Goal: Task Accomplishment & Management: Use online tool/utility

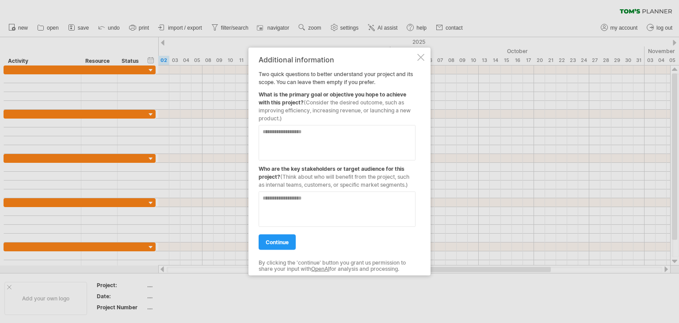
click at [424, 57] on div at bounding box center [420, 57] width 7 height 7
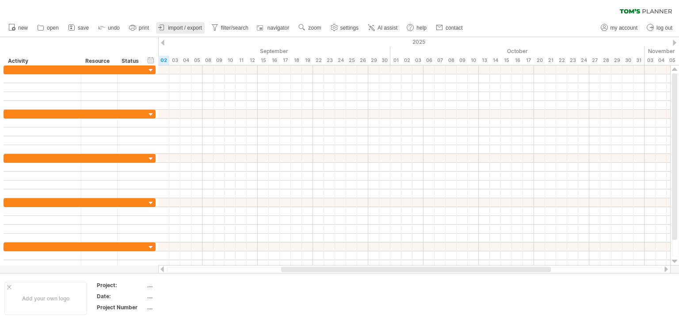
click at [194, 29] on span "import / export" at bounding box center [185, 28] width 34 height 6
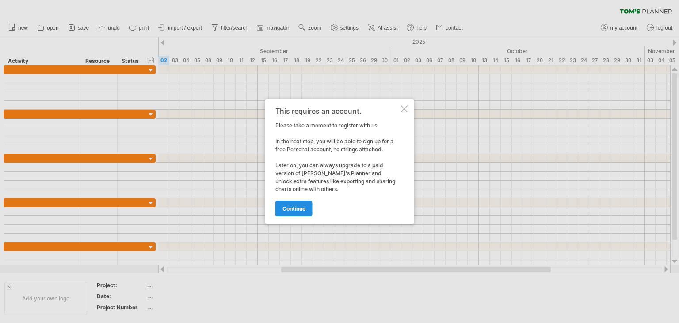
click at [289, 206] on span "continue" at bounding box center [293, 208] width 23 height 7
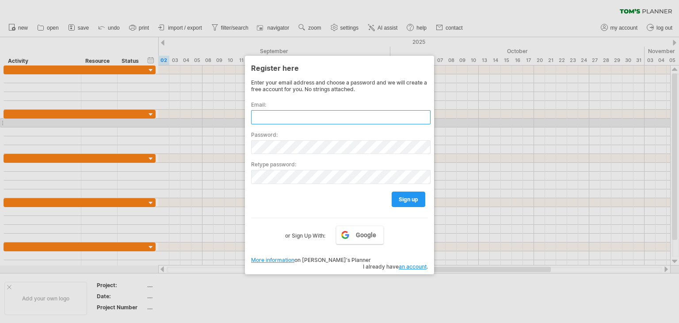
click at [296, 119] on input "text" at bounding box center [340, 117] width 179 height 14
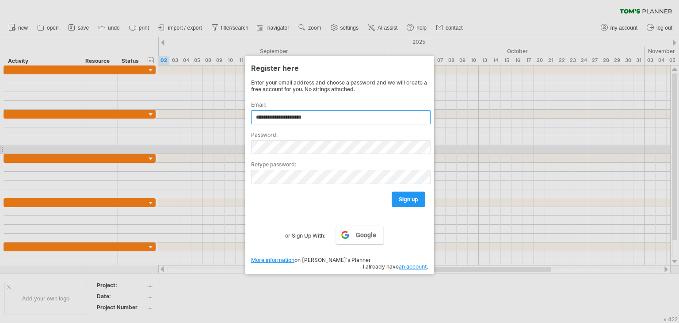
type input "**********"
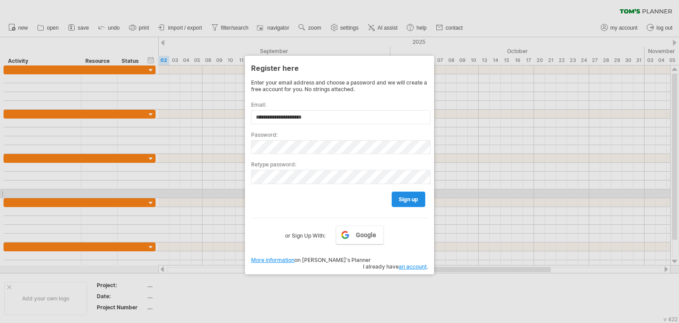
click at [399, 198] on span "sign up" at bounding box center [408, 199] width 19 height 7
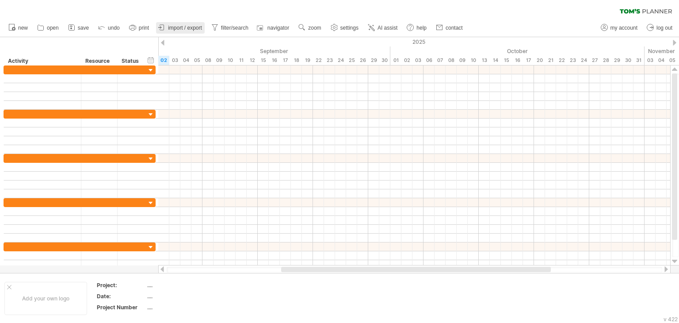
click at [192, 26] on span "import / export" at bounding box center [185, 28] width 34 height 6
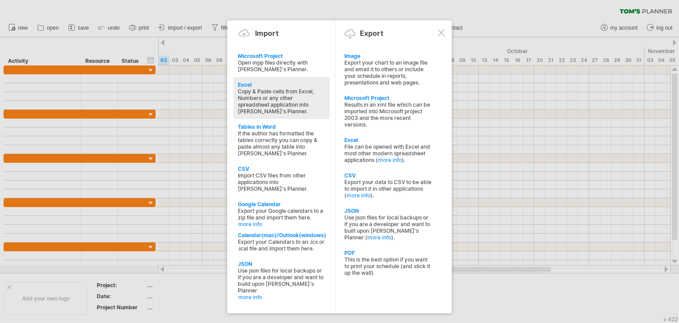
click at [246, 85] on div "Excel" at bounding box center [282, 84] width 88 height 7
type textarea "**********"
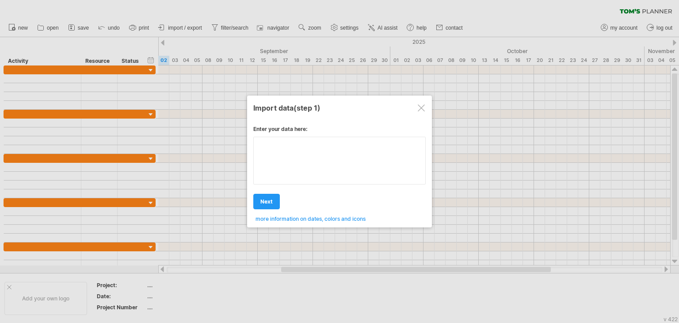
click at [297, 159] on div "Enter your data here: Your data: Weekend days ' mon tue Hide weekend days" at bounding box center [339, 170] width 172 height 103
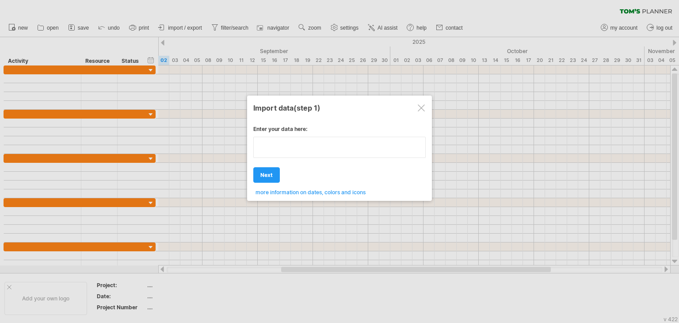
type textarea "**********"
paste textarea "**********"
type textarea "**********"
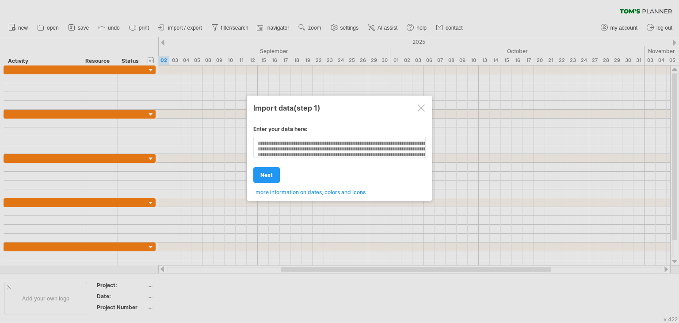
scroll to position [118, 0]
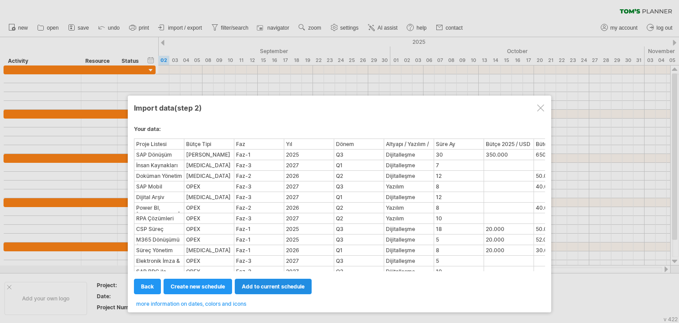
click at [273, 285] on span "add to current schedule" at bounding box center [273, 286] width 63 height 7
select select "********"
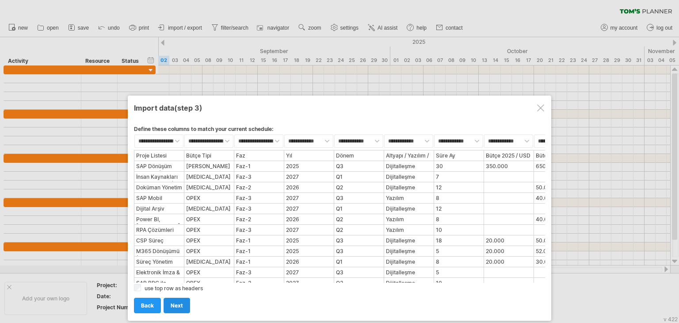
click at [177, 306] on span "next" at bounding box center [177, 305] width 12 height 7
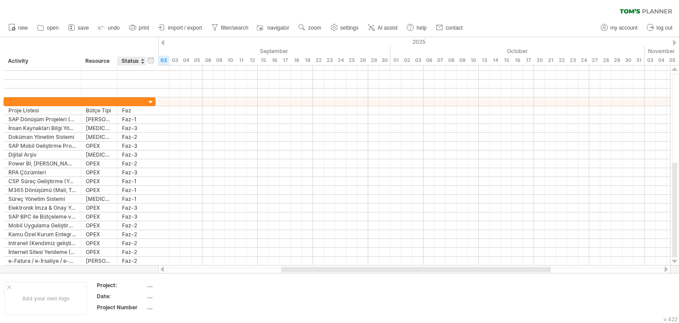
click at [122, 267] on div at bounding box center [339, 155] width 679 height 236
drag, startPoint x: 203, startPoint y: 270, endPoint x: 321, endPoint y: 274, distance: 118.1
click at [321, 274] on div "Trying to reach [DOMAIN_NAME] Connected again... 0% clear filter new" at bounding box center [339, 161] width 679 height 323
click at [342, 269] on div at bounding box center [416, 269] width 270 height 5
drag, startPoint x: 252, startPoint y: 268, endPoint x: 171, endPoint y: 269, distance: 80.9
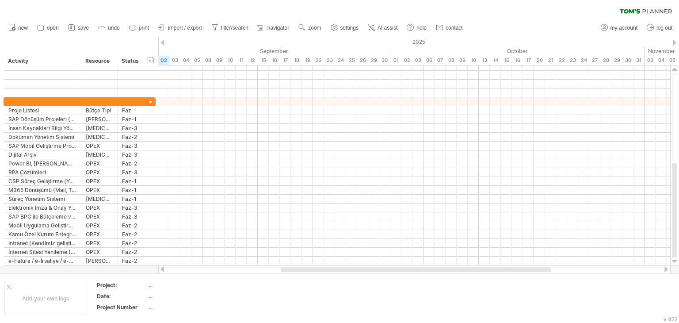
click at [174, 270] on div at bounding box center [414, 270] width 495 height 6
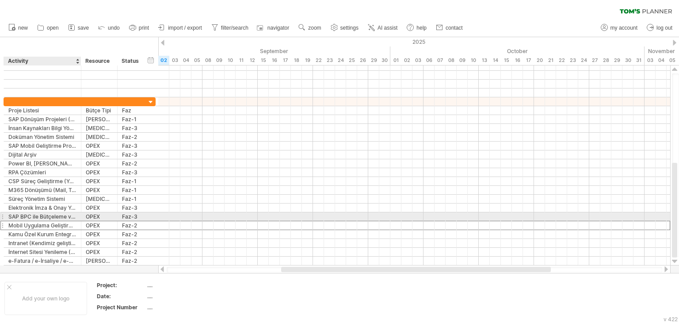
click at [57, 221] on div "Mobil Uygulama Geliştirme (%90 kendimiz geliştireceğiz)" at bounding box center [42, 225] width 68 height 8
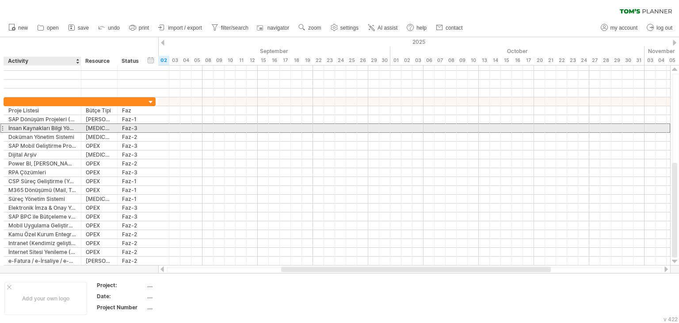
click at [68, 130] on div "İnsan Kaynakları Bilgi Yönetimi / SuccessFactors" at bounding box center [42, 128] width 68 height 8
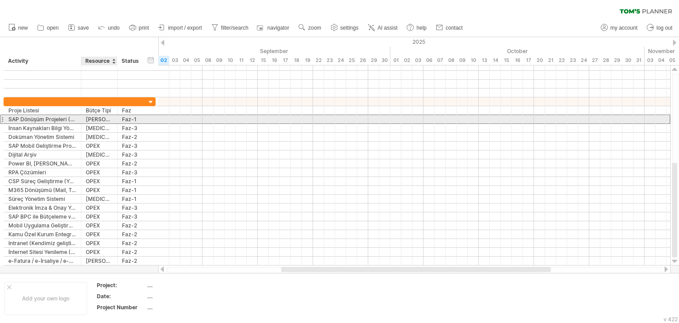
click at [106, 119] on div "[PERSON_NAME]" at bounding box center [99, 119] width 27 height 8
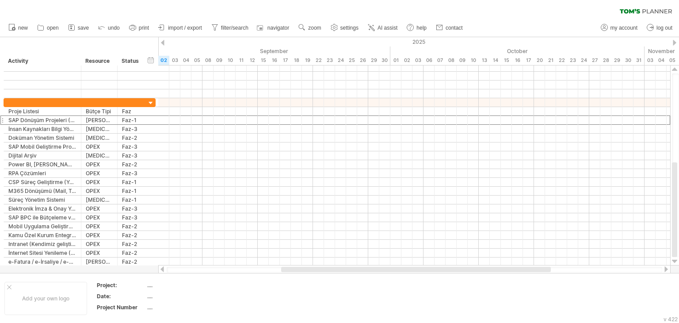
drag, startPoint x: 672, startPoint y: 232, endPoint x: 678, endPoint y: 267, distance: 36.0
click at [678, 267] on div "Trying to reach [DOMAIN_NAME] Connected again... 0% clear filter new" at bounding box center [339, 161] width 679 height 323
click at [8, 287] on div at bounding box center [9, 287] width 4 height 4
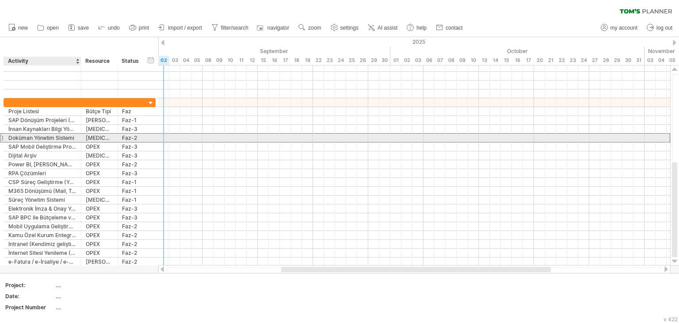
click at [53, 140] on div "Doküman Yönetim Sistemi" at bounding box center [42, 137] width 68 height 8
click at [53, 140] on input "**********" at bounding box center [42, 137] width 68 height 8
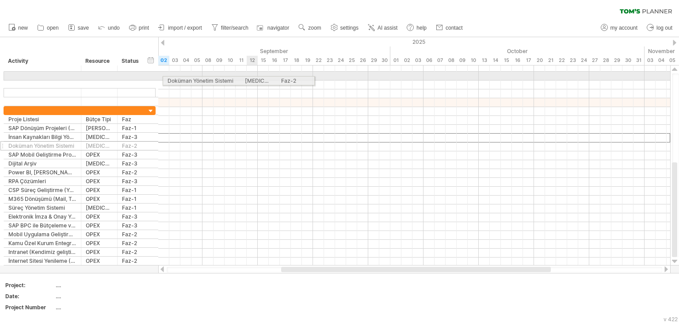
drag, startPoint x: 88, startPoint y: 140, endPoint x: 249, endPoint y: 79, distance: 172.7
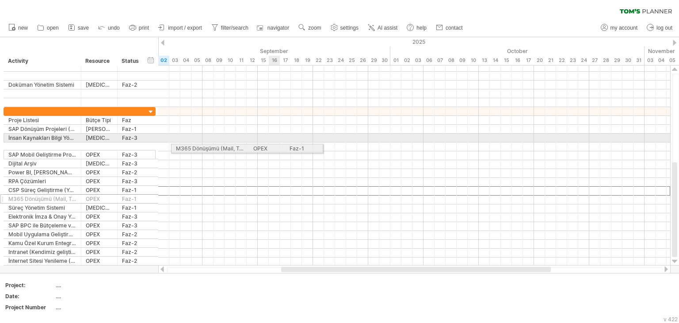
drag, startPoint x: 35, startPoint y: 193, endPoint x: 270, endPoint y: 147, distance: 239.7
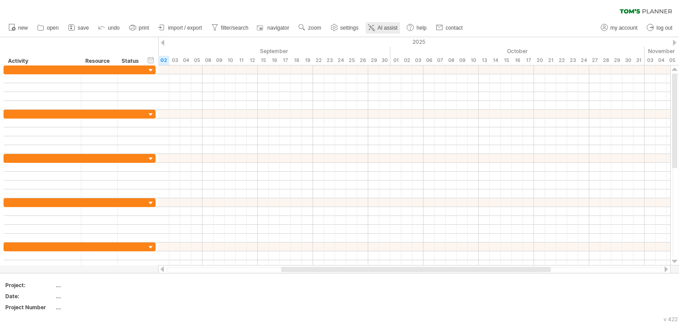
click at [395, 26] on span "AI assist" at bounding box center [387, 28] width 20 height 6
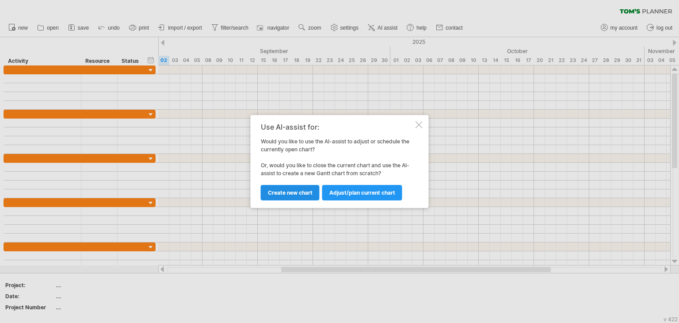
click at [287, 193] on span "Create new chart" at bounding box center [290, 192] width 45 height 7
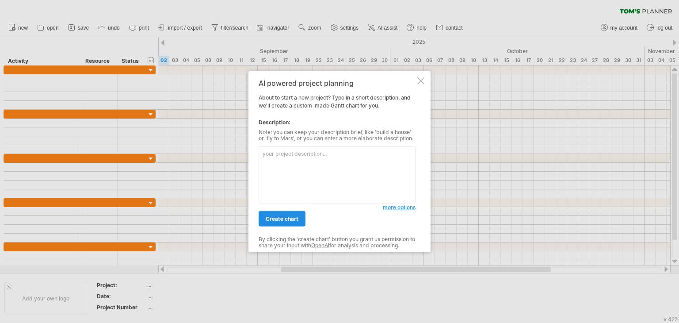
click at [276, 221] on span "create chart" at bounding box center [282, 218] width 33 height 7
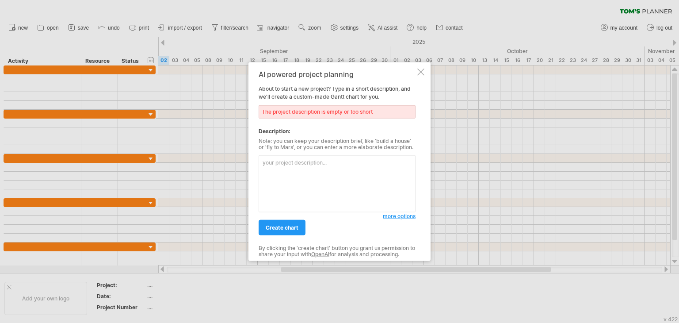
click at [293, 107] on div "The project description is empty or too short" at bounding box center [337, 111] width 157 height 13
click at [274, 168] on textarea at bounding box center [337, 183] width 157 height 57
drag, startPoint x: 289, startPoint y: 160, endPoint x: 289, endPoint y: 165, distance: 5.3
click at [289, 165] on textarea "q" at bounding box center [337, 183] width 157 height 57
type textarea "qdasdasdasdad"
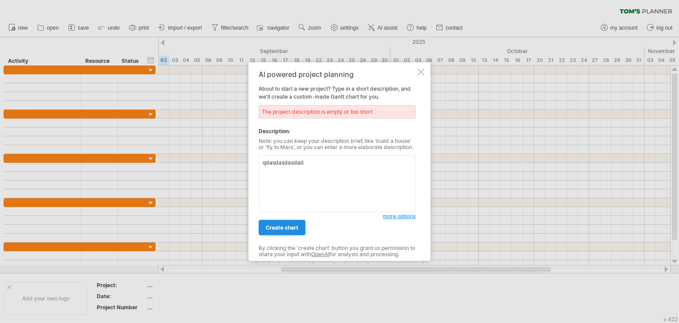
click at [281, 229] on span "create chart" at bounding box center [282, 227] width 33 height 7
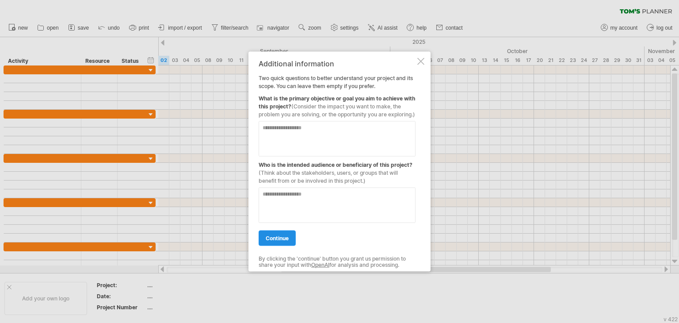
click at [280, 241] on span "continue" at bounding box center [277, 238] width 23 height 7
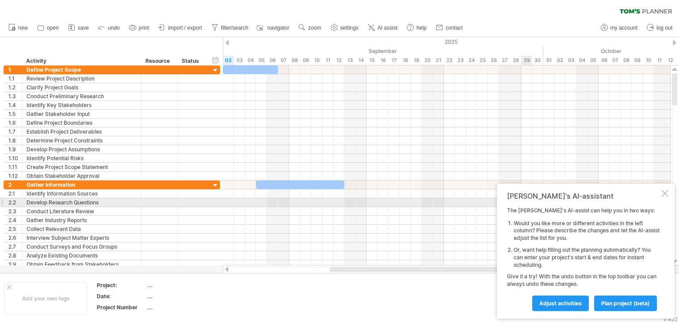
drag, startPoint x: 675, startPoint y: 199, endPoint x: 672, endPoint y: 194, distance: 5.9
click at [673, 194] on div "[PERSON_NAME]'s AI-assistant The [PERSON_NAME]'s AI-assist can help you in two …" at bounding box center [586, 250] width 178 height 135
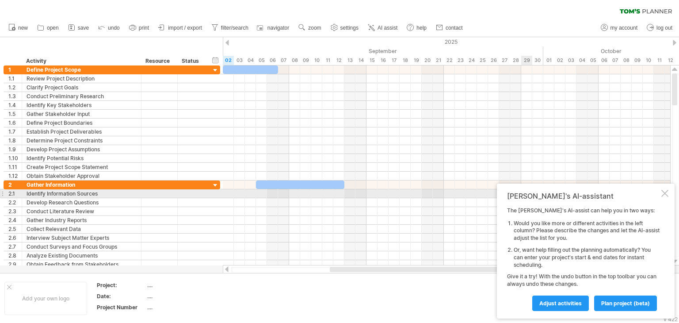
click at [667, 191] on div at bounding box center [664, 193] width 7 height 7
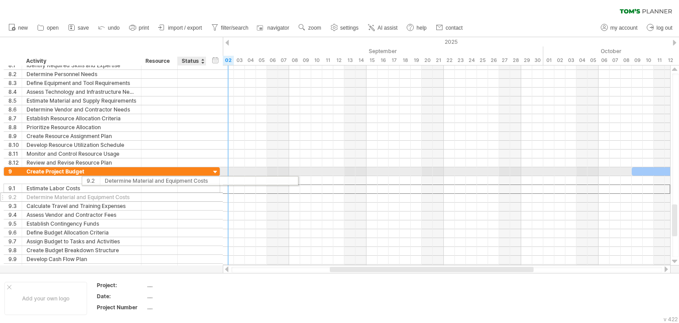
drag, startPoint x: 85, startPoint y: 188, endPoint x: 200, endPoint y: 179, distance: 115.3
